Goal: Transaction & Acquisition: Purchase product/service

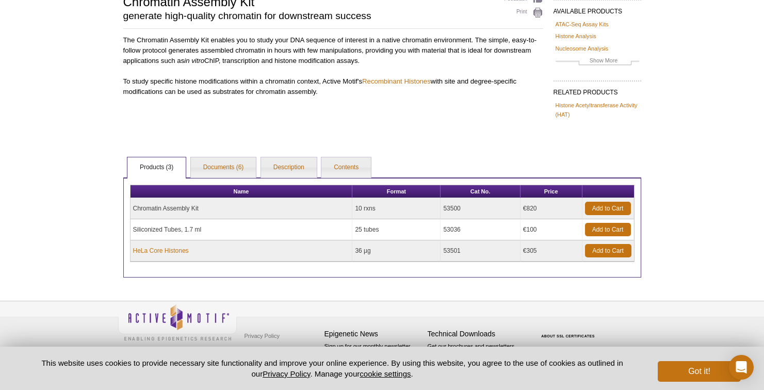
scroll to position [81, 0]
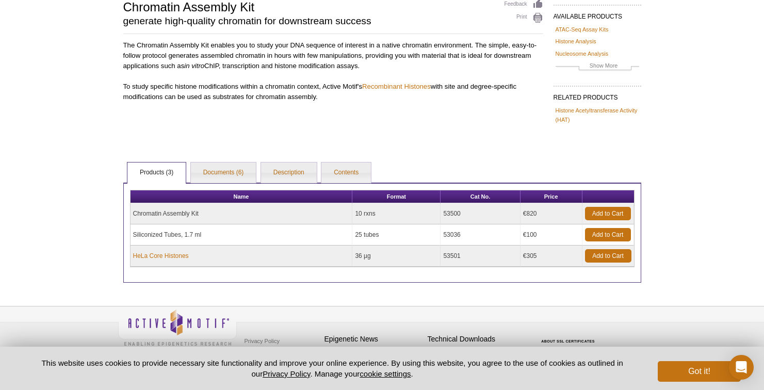
click at [163, 218] on td "Chromatin Assembly Kit" at bounding box center [241, 213] width 222 height 21
click at [611, 213] on link "Add to Cart" at bounding box center [608, 213] width 46 height 13
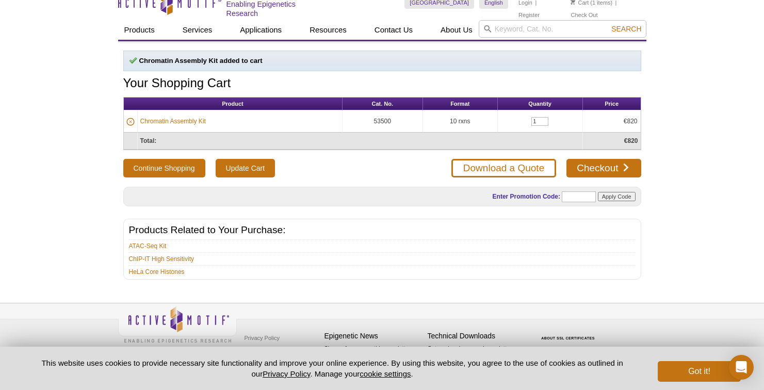
scroll to position [15, 0]
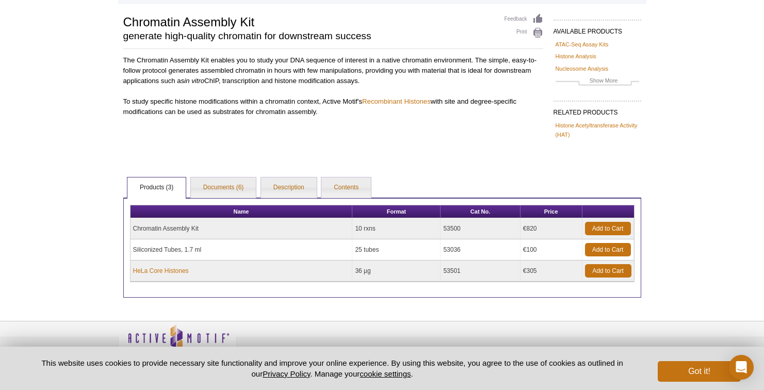
scroll to position [103, 0]
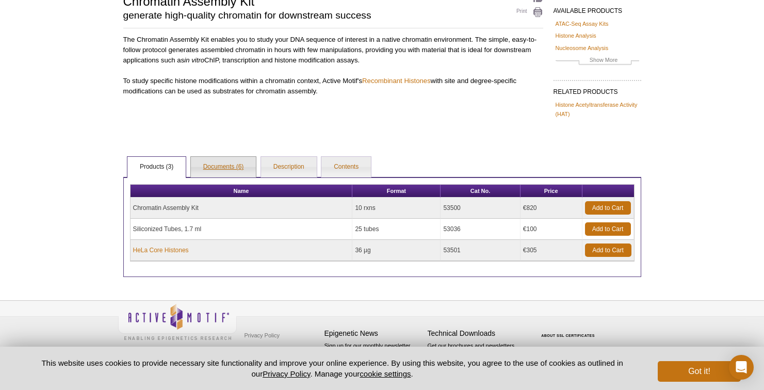
click at [220, 170] on link "Documents (6)" at bounding box center [223, 167] width 65 height 21
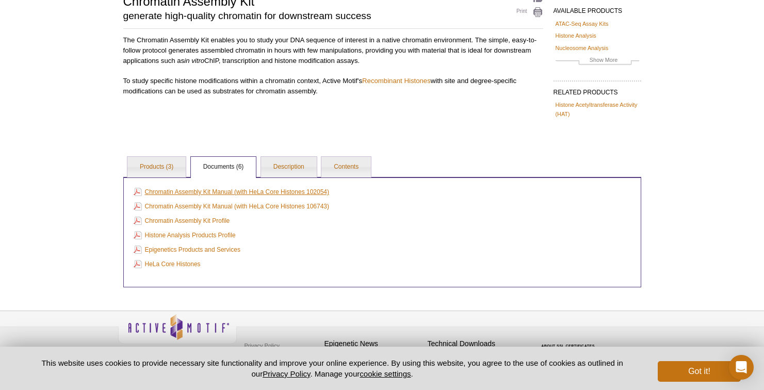
scroll to position [87, 0]
click at [221, 192] on link "Chromatin Assembly Kit Manual (with HeLa Core Histones 102054)" at bounding box center [232, 191] width 196 height 11
